Goal: Book appointment/travel/reservation

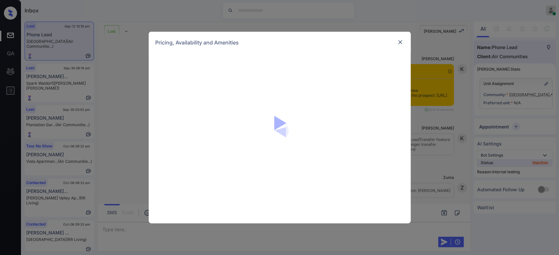
scroll to position [5384, 0]
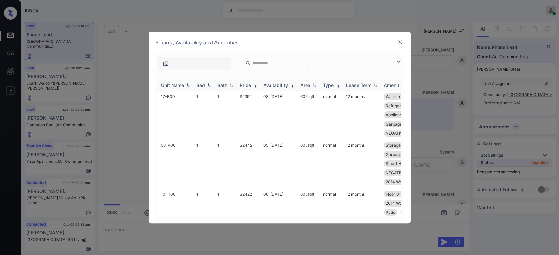
click at [244, 85] on div "Price" at bounding box center [245, 86] width 11 height 6
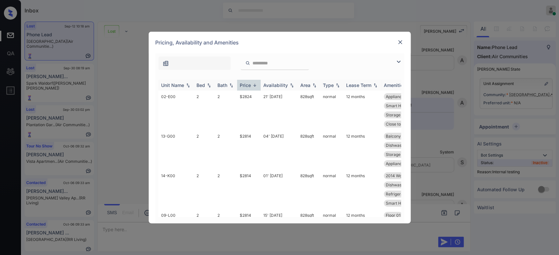
click at [244, 85] on div "Price" at bounding box center [245, 86] width 11 height 6
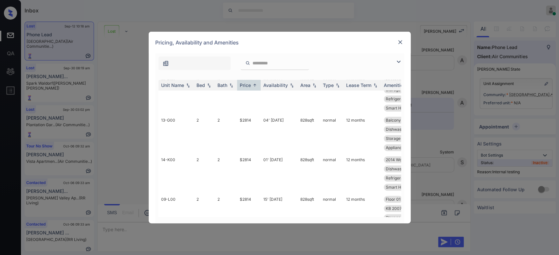
scroll to position [539, 0]
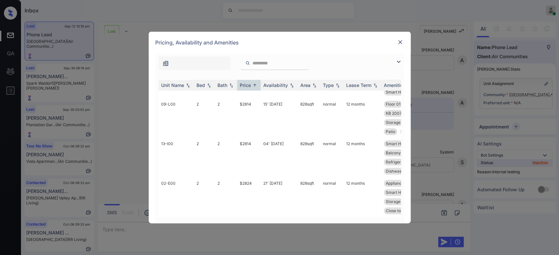
click at [401, 42] on img at bounding box center [400, 42] width 7 height 7
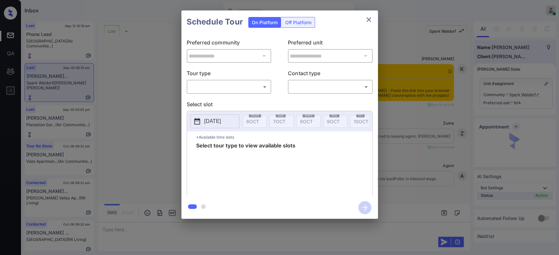
scroll to position [2334, 0]
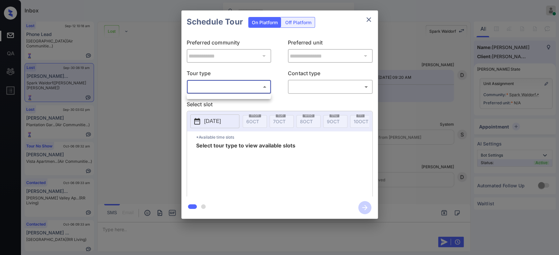
click at [238, 90] on body "Inbox Mukesh Online Set yourself offline Set yourself on break Profile Switch t…" at bounding box center [279, 127] width 559 height 255
click at [218, 96] on ul at bounding box center [229, 95] width 84 height 3
click at [370, 18] on div at bounding box center [279, 127] width 559 height 255
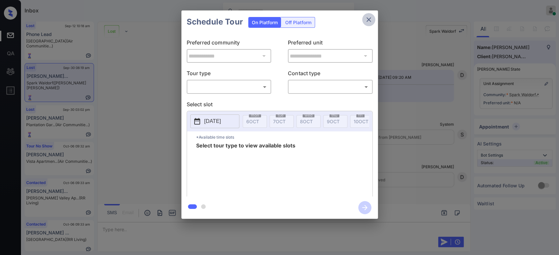
click at [370, 18] on icon "close" at bounding box center [369, 20] width 8 height 8
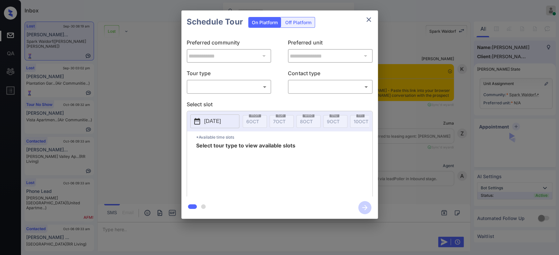
scroll to position [2421, 0]
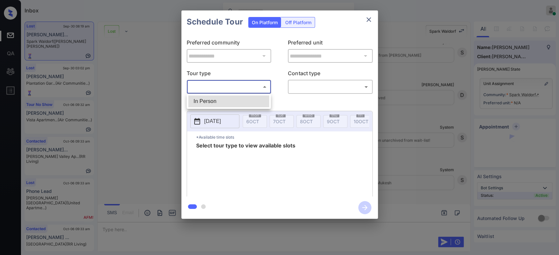
click at [228, 90] on body "Inbox Mukesh Online Set yourself offline Set yourself on break Profile Switch t…" at bounding box center [279, 127] width 559 height 255
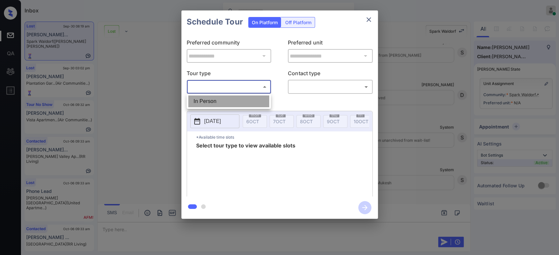
click at [214, 103] on li "In Person" at bounding box center [228, 102] width 81 height 12
type input "********"
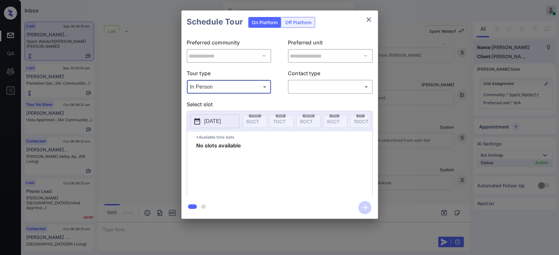
click at [370, 17] on icon "close" at bounding box center [369, 20] width 8 height 8
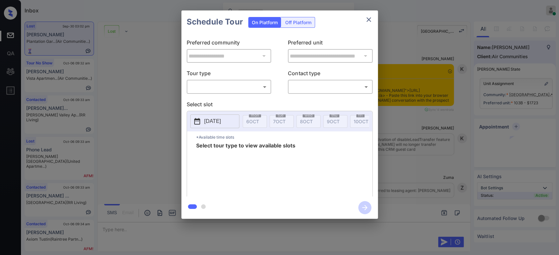
scroll to position [906, 0]
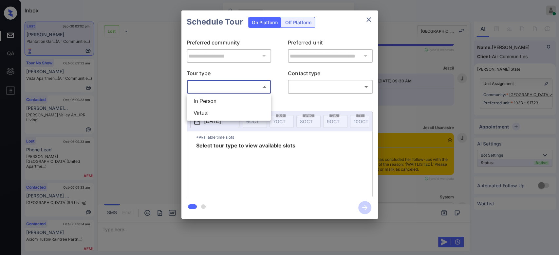
click at [246, 88] on body "Inbox Mukesh Online Set yourself offline Set yourself on break Profile Switch t…" at bounding box center [279, 127] width 559 height 255
click at [217, 99] on li "In Person" at bounding box center [228, 102] width 81 height 12
type input "********"
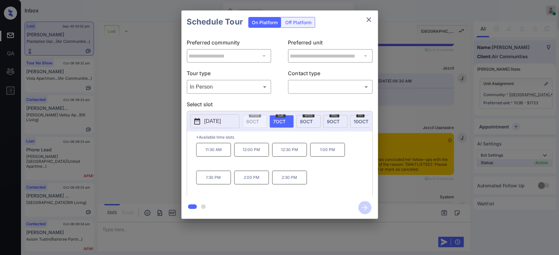
click at [221, 121] on p "2025-10-07" at bounding box center [212, 122] width 17 height 8
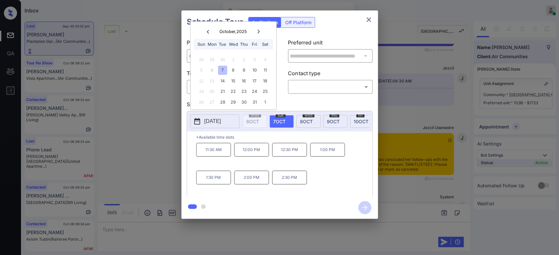
click at [258, 30] on icon at bounding box center [258, 32] width 2 height 4
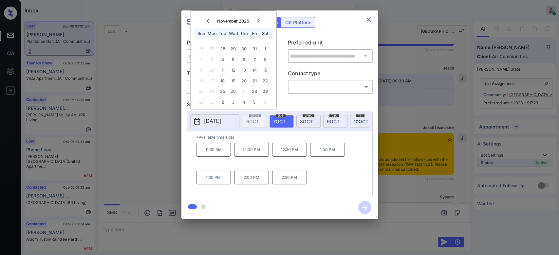
click at [368, 22] on icon "close" at bounding box center [369, 20] width 8 height 8
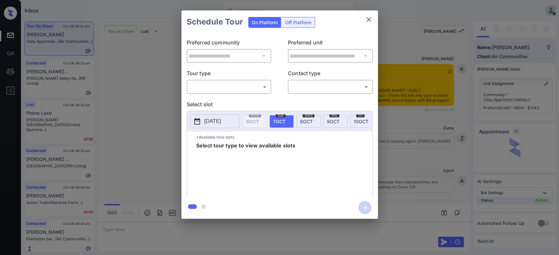
scroll to position [2141, 0]
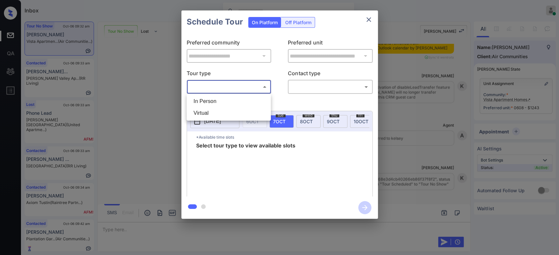
click at [245, 90] on body "Inbox Mukesh Online Set yourself offline Set yourself on break Profile Switch t…" at bounding box center [279, 127] width 559 height 255
click at [214, 110] on li "Virtual" at bounding box center [228, 113] width 81 height 12
type input "*******"
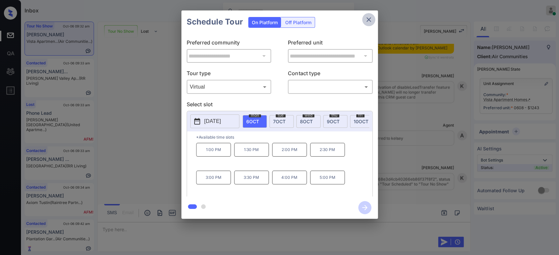
click at [370, 17] on icon "close" at bounding box center [368, 19] width 5 height 5
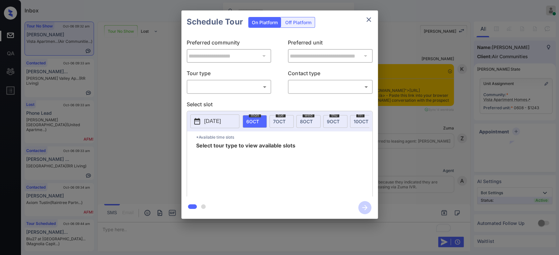
scroll to position [2141, 0]
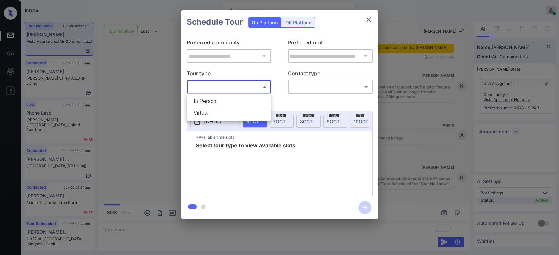
click at [248, 88] on body "Inbox Mukesh Online Set yourself offline Set yourself on break Profile Switch t…" at bounding box center [279, 127] width 559 height 255
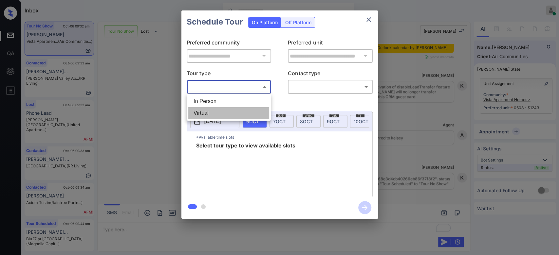
click at [214, 112] on li "Virtual" at bounding box center [228, 113] width 81 height 12
type input "*******"
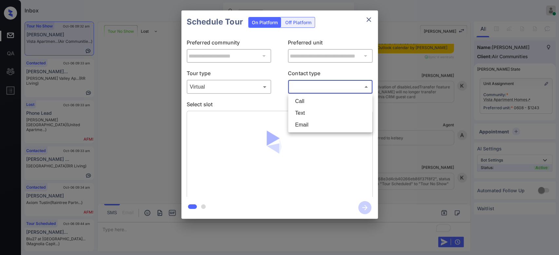
click at [308, 89] on body "Inbox Mukesh Online Set yourself offline Set yourself on break Profile Switch t…" at bounding box center [279, 127] width 559 height 255
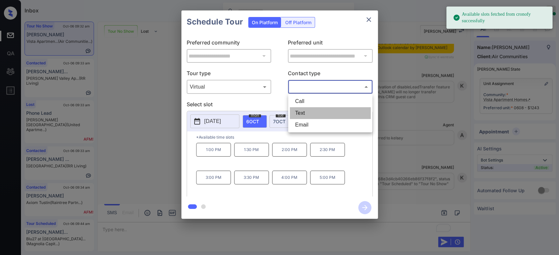
click at [307, 115] on li "Text" at bounding box center [330, 113] width 81 height 12
type input "****"
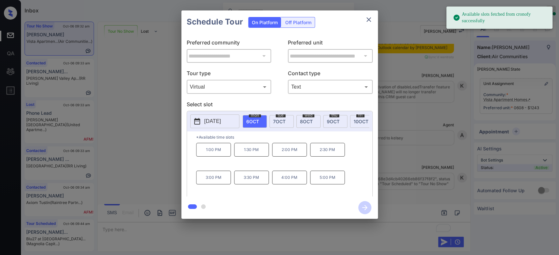
click at [215, 155] on p "1:00 PM" at bounding box center [213, 150] width 35 height 14
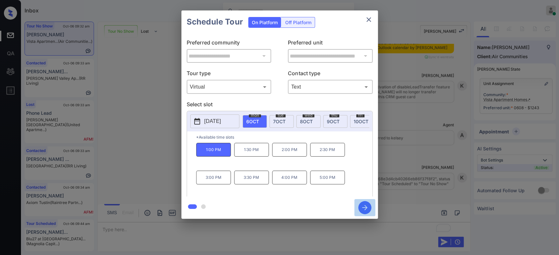
click at [365, 206] on icon "button" at bounding box center [364, 207] width 5 height 5
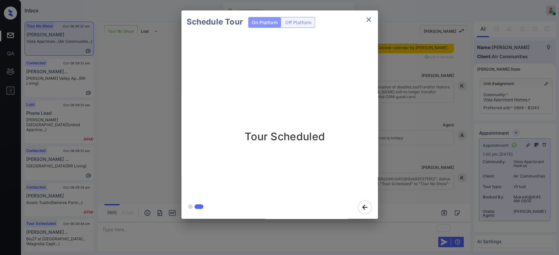
click at [369, 18] on icon "close" at bounding box center [369, 20] width 8 height 8
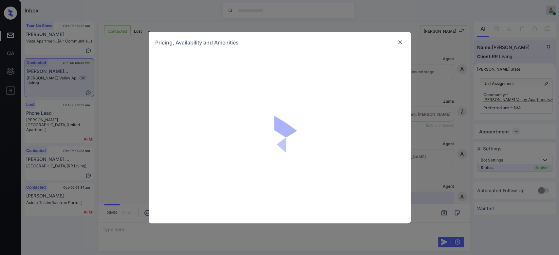
scroll to position [2850, 0]
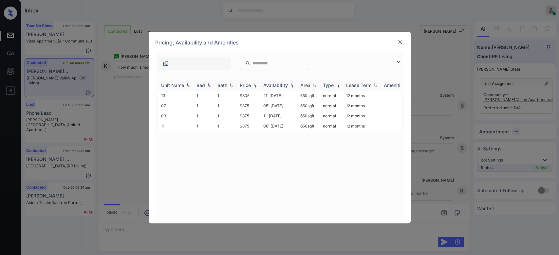
click at [242, 85] on div "Price" at bounding box center [245, 86] width 11 height 6
click at [243, 92] on td "$805" at bounding box center [249, 96] width 24 height 10
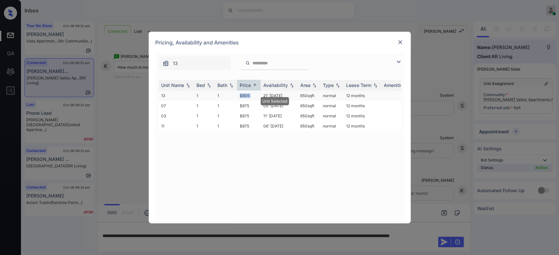
click at [243, 92] on td "$805" at bounding box center [249, 96] width 24 height 10
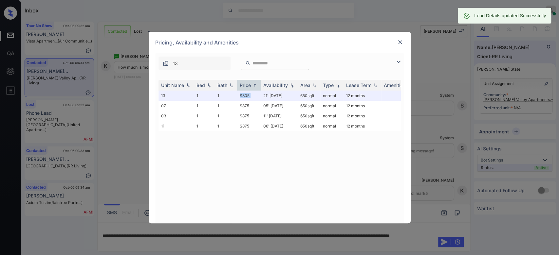
click at [400, 43] on img at bounding box center [400, 42] width 7 height 7
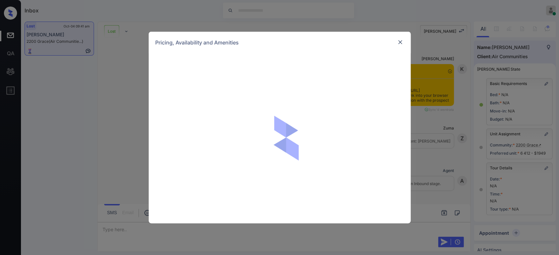
scroll to position [4592, 0]
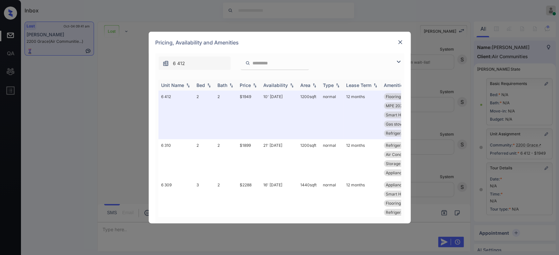
click at [248, 86] on div "Price" at bounding box center [245, 86] width 11 height 6
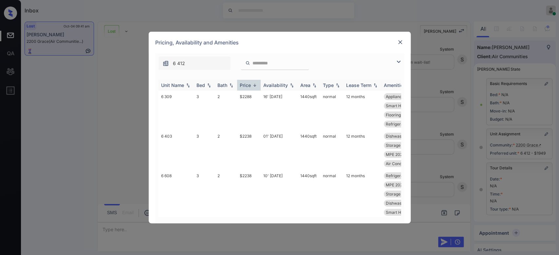
click at [248, 86] on div "Price" at bounding box center [245, 86] width 11 height 6
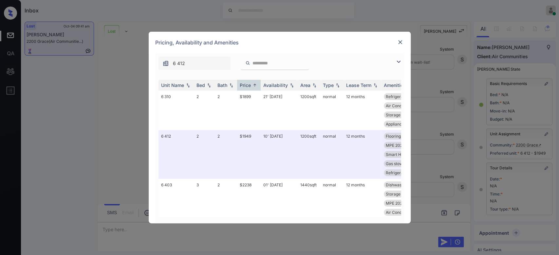
click at [401, 43] on img at bounding box center [400, 42] width 7 height 7
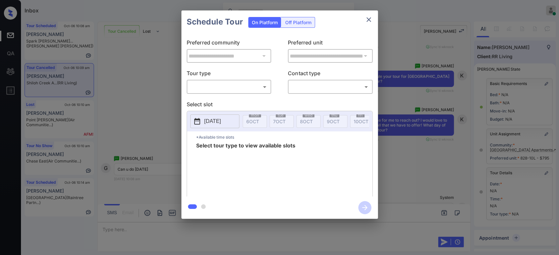
scroll to position [76, 0]
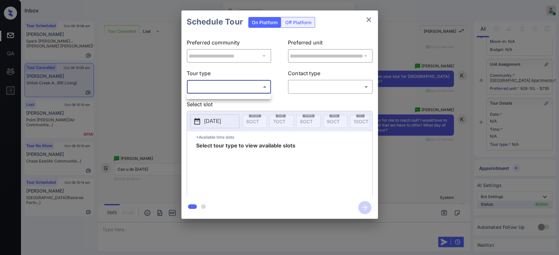
click at [239, 87] on body "Inbox Mukesh Online Set yourself offline Set yourself on break Profile Switch t…" at bounding box center [279, 127] width 559 height 255
click at [225, 96] on ul at bounding box center [229, 95] width 84 height 3
click at [368, 20] on div at bounding box center [279, 127] width 559 height 255
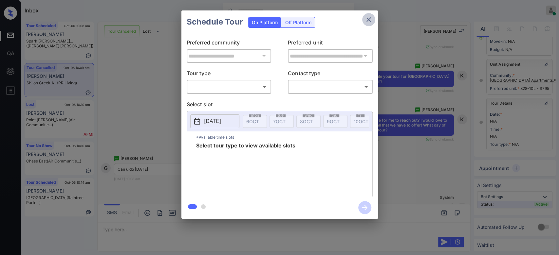
click at [368, 20] on icon "close" at bounding box center [368, 19] width 5 height 5
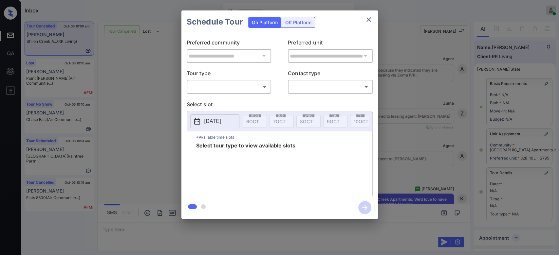
scroll to position [4241, 0]
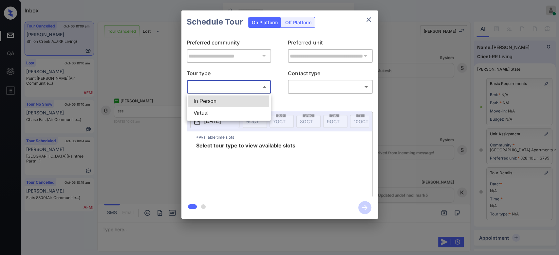
click at [244, 84] on body "Inbox Mukesh Online Set yourself offline Set yourself on break Profile Switch t…" at bounding box center [279, 127] width 559 height 255
click at [219, 102] on li "In Person" at bounding box center [228, 102] width 81 height 12
type input "********"
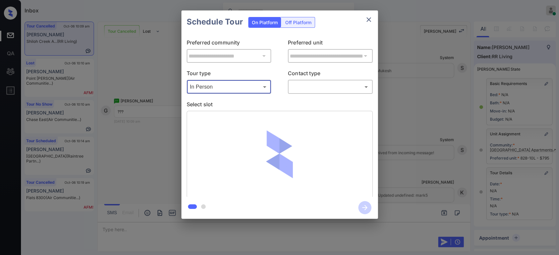
click at [325, 88] on body "Inbox Mukesh Online Set yourself offline Set yourself on break Profile Switch t…" at bounding box center [279, 127] width 559 height 255
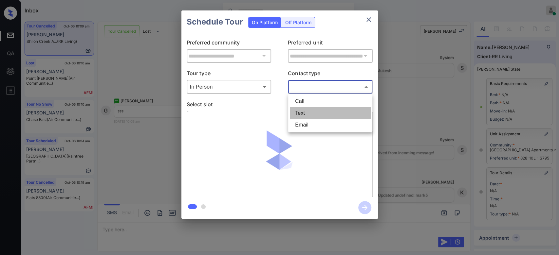
click at [316, 113] on li "Text" at bounding box center [330, 113] width 81 height 12
type input "****"
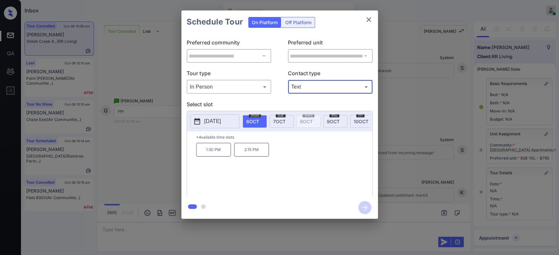
click at [366, 21] on icon "close" at bounding box center [368, 19] width 5 height 5
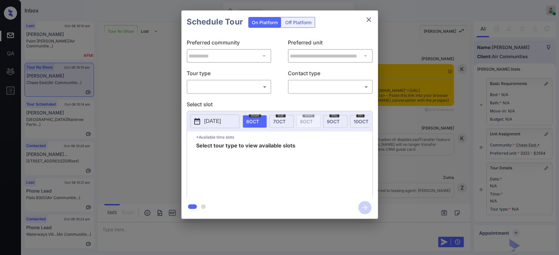
scroll to position [4438, 0]
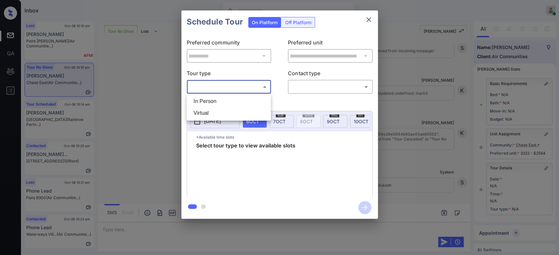
click at [250, 89] on body "Inbox Mukesh Online Set yourself offline Set yourself on break Profile Switch t…" at bounding box center [279, 127] width 559 height 255
click at [218, 97] on li "In Person" at bounding box center [228, 102] width 81 height 12
type input "********"
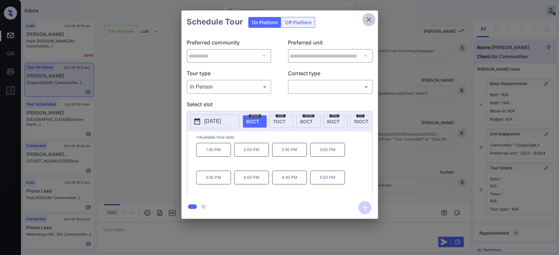
click at [369, 20] on icon "close" at bounding box center [368, 19] width 5 height 5
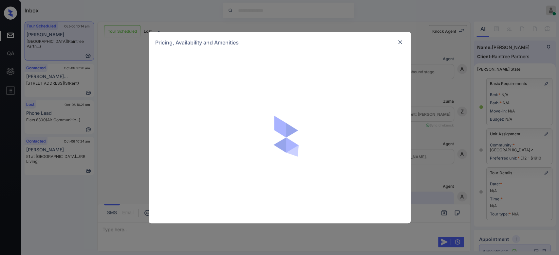
scroll to position [1518, 0]
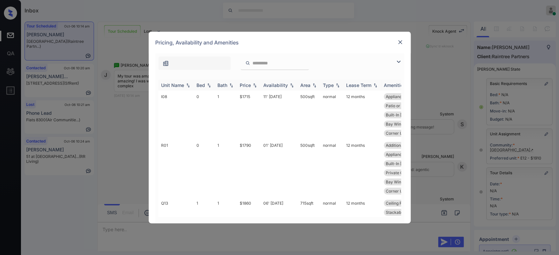
click at [251, 85] on div "Price" at bounding box center [249, 86] width 18 height 6
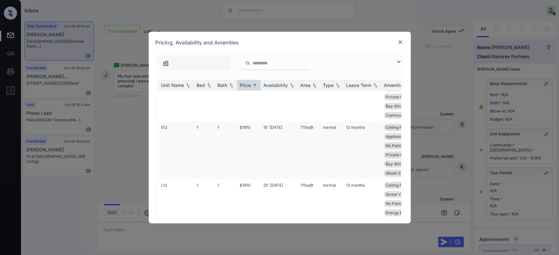
scroll to position [208, 0]
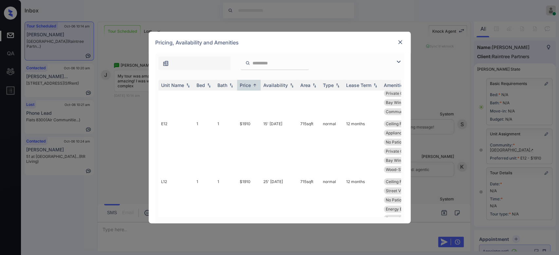
click at [400, 43] on img at bounding box center [400, 42] width 7 height 7
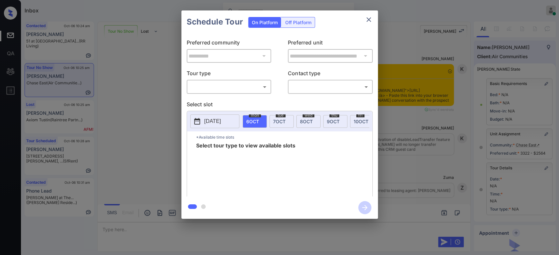
scroll to position [4730, 0]
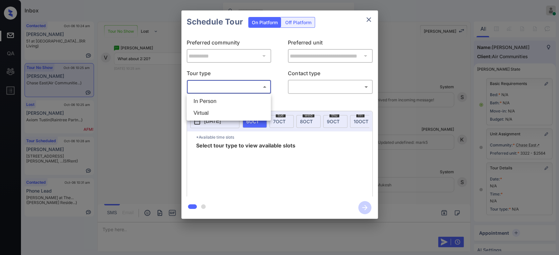
click at [255, 85] on body "Inbox Mukesh Online Set yourself offline Set yourself on break Profile Switch t…" at bounding box center [279, 127] width 559 height 255
click at [210, 104] on li "In Person" at bounding box center [228, 102] width 81 height 12
type input "********"
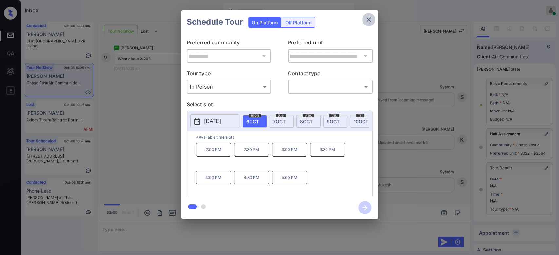
click at [365, 22] on icon "close" at bounding box center [369, 20] width 8 height 8
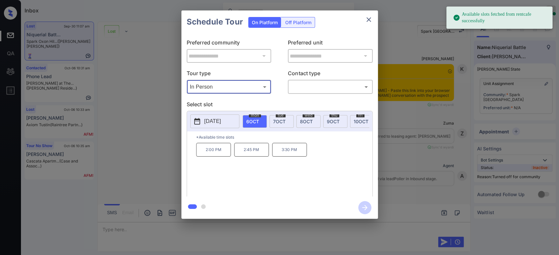
scroll to position [2967, 0]
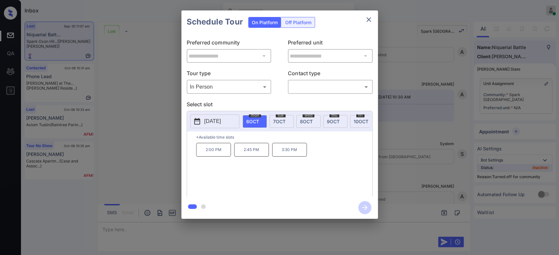
click at [220, 122] on p "[DATE]" at bounding box center [212, 122] width 17 height 8
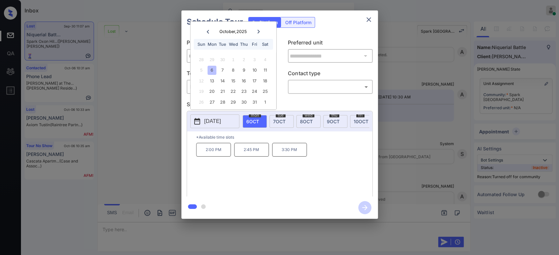
click at [258, 30] on icon at bounding box center [258, 32] width 2 height 4
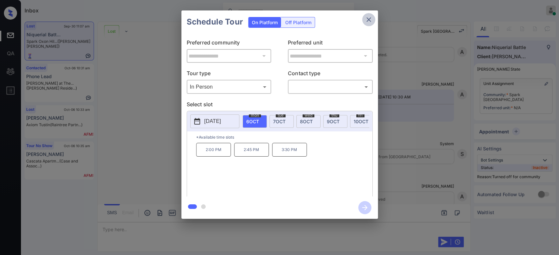
click at [363, 19] on button "close" at bounding box center [368, 19] width 13 height 13
